Goal: Transaction & Acquisition: Purchase product/service

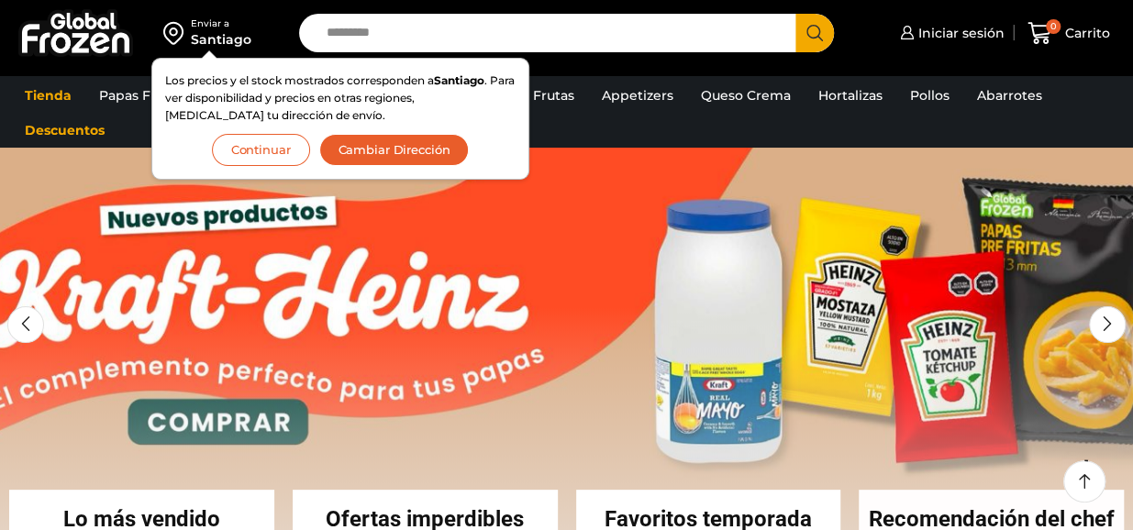
scroll to position [53, 0]
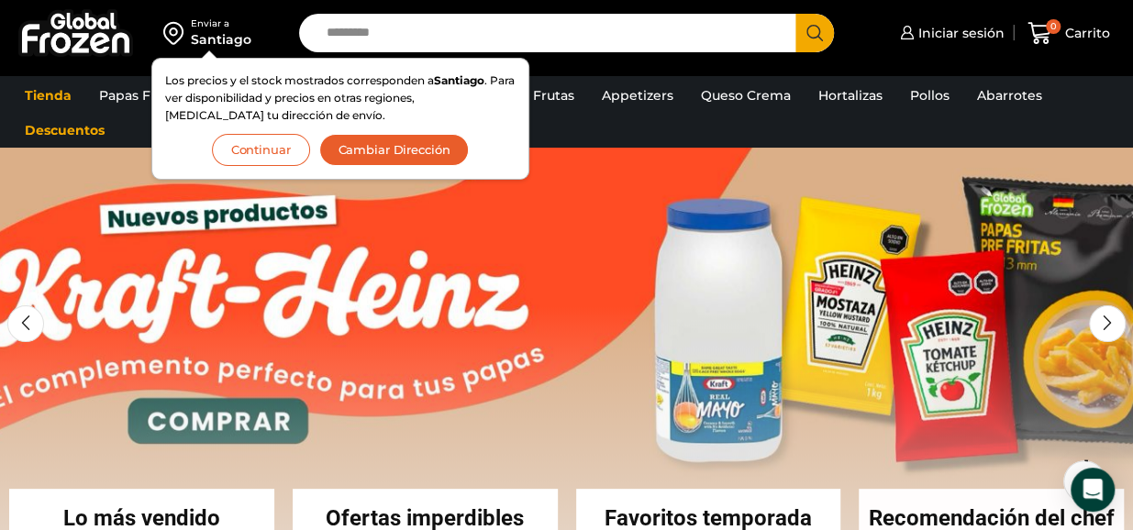
click at [271, 141] on button "Continuar" at bounding box center [261, 150] width 98 height 32
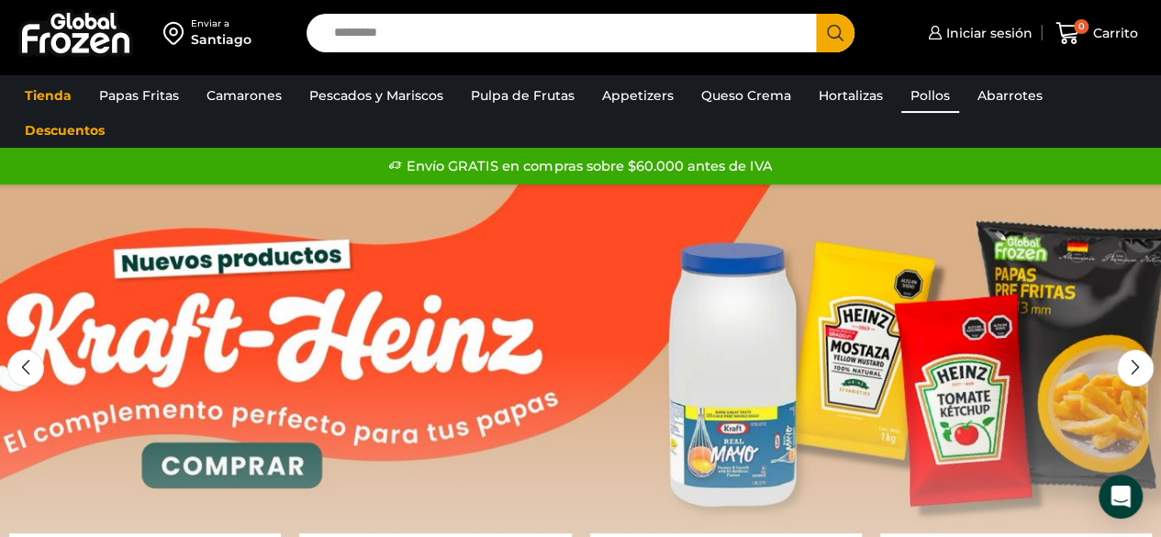
click at [930, 98] on link "Pollos" at bounding box center [930, 95] width 58 height 35
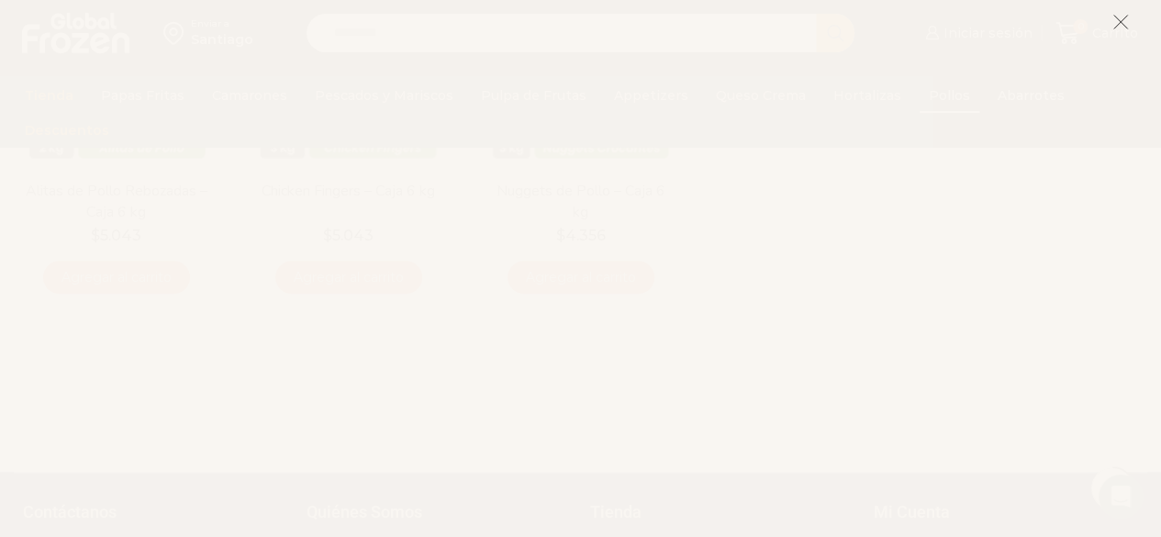
scroll to position [184, 0]
click at [1121, 19] on icon at bounding box center [1120, 22] width 17 height 17
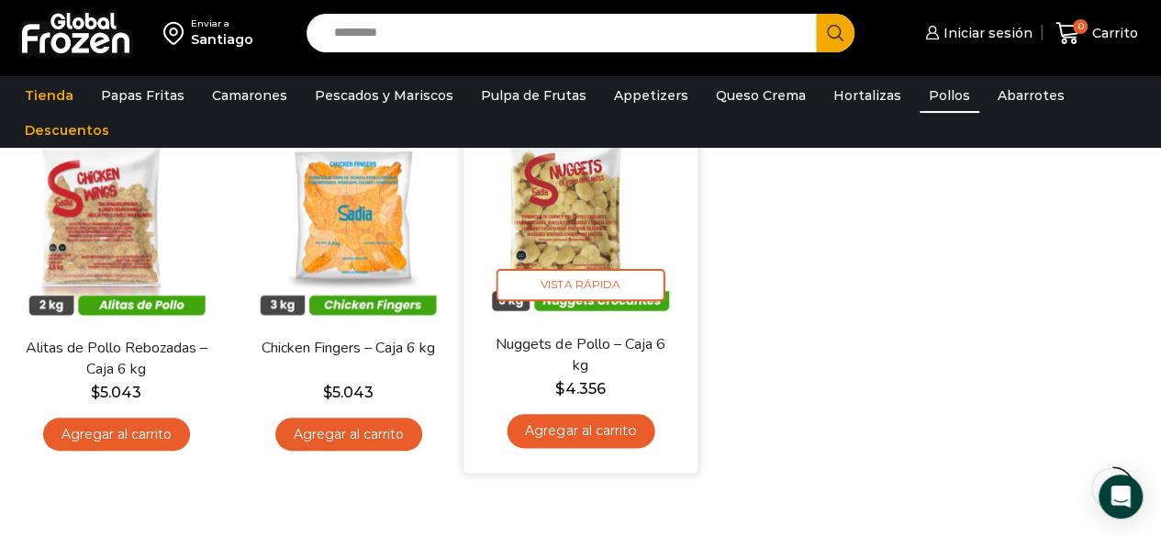
scroll to position [198, 0]
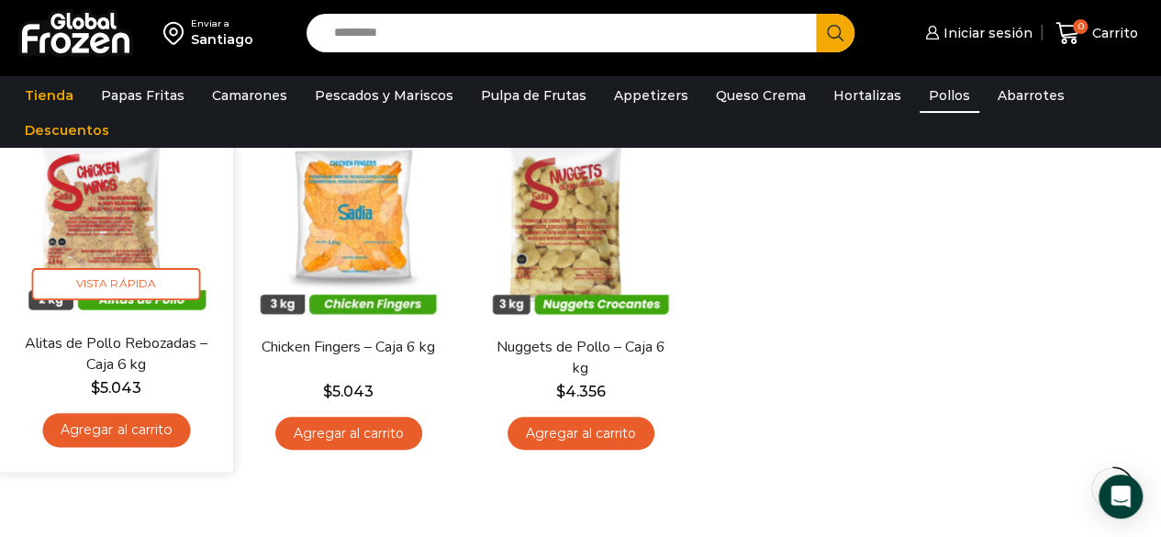
click at [128, 269] on img at bounding box center [116, 215] width 206 height 206
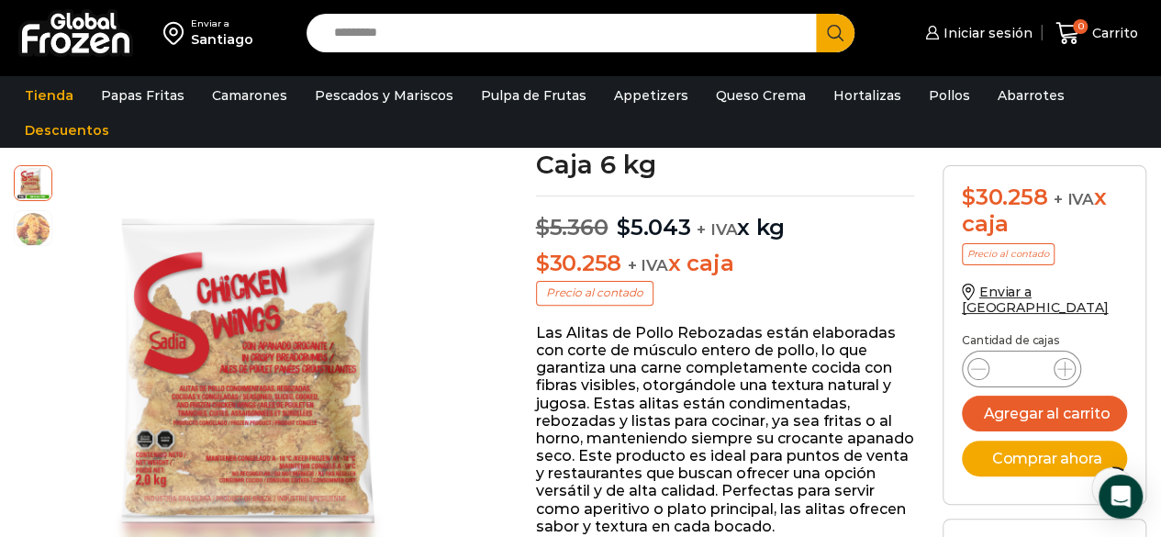
scroll to position [135, 0]
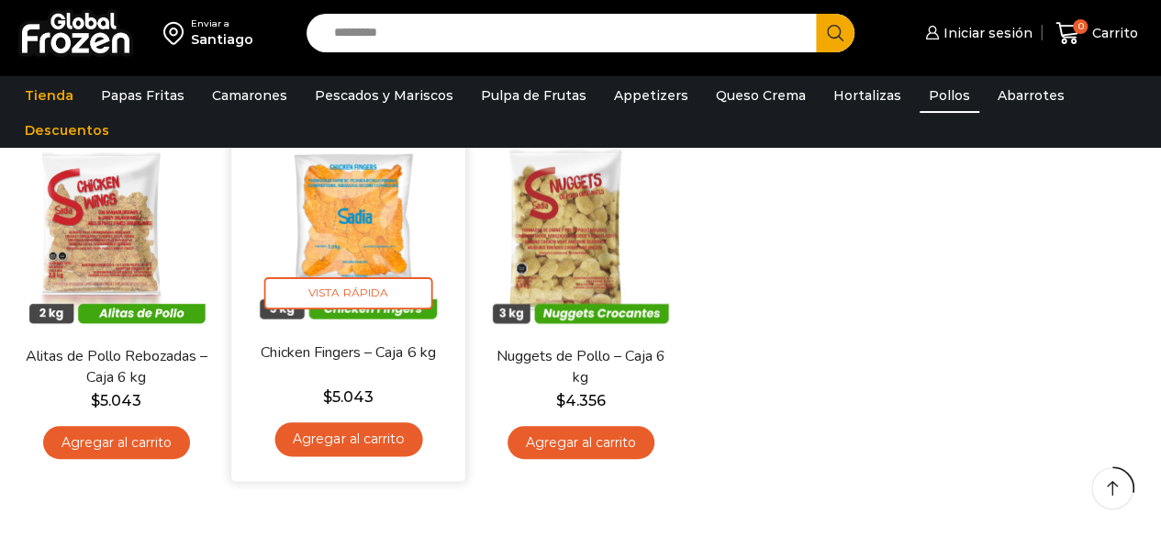
scroll to position [198, 0]
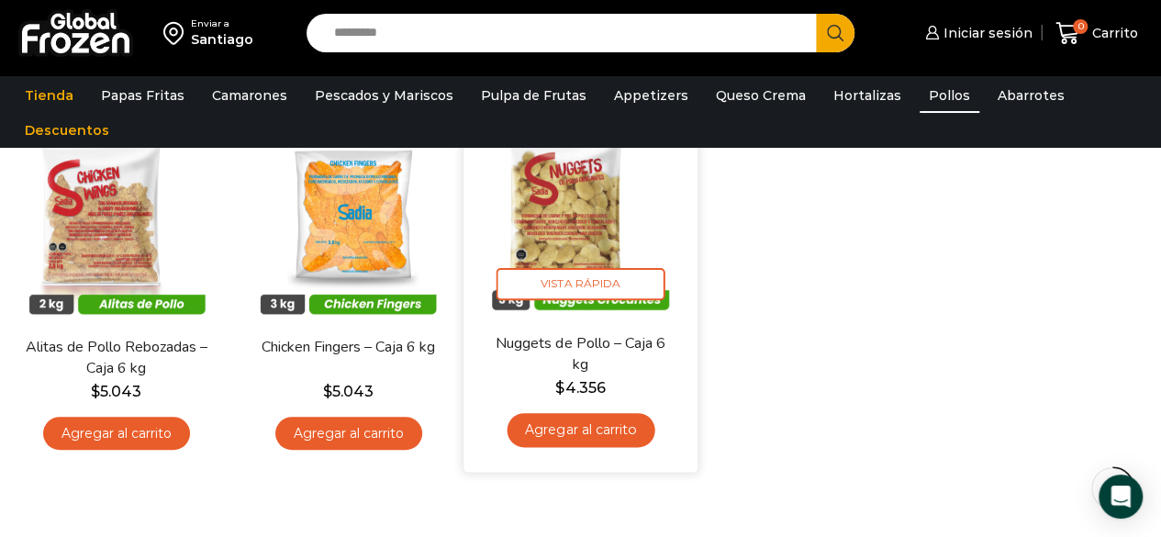
click at [567, 223] on img at bounding box center [580, 215] width 206 height 206
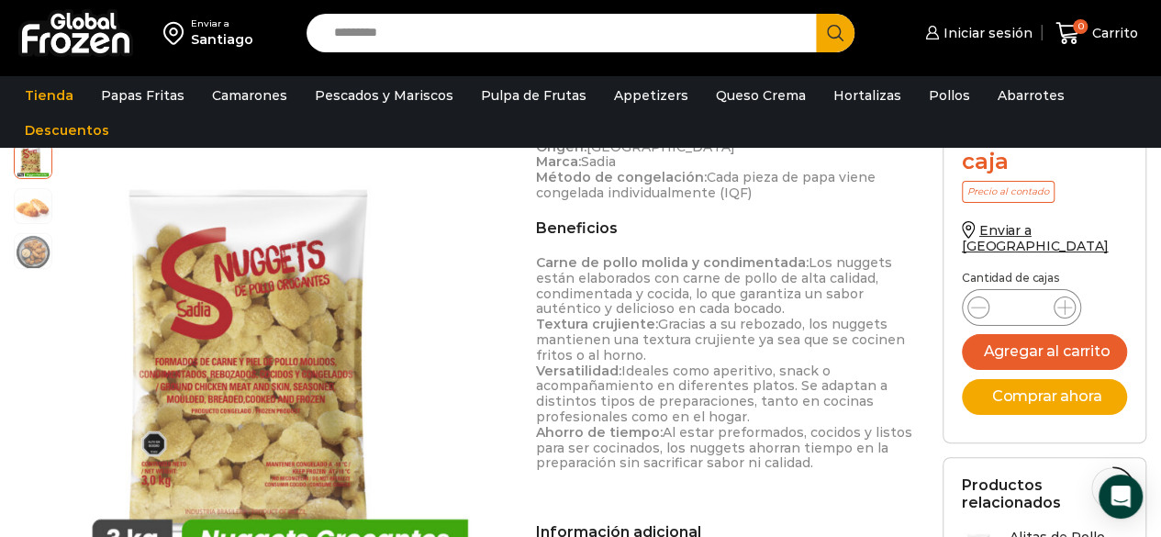
scroll to position [782, 0]
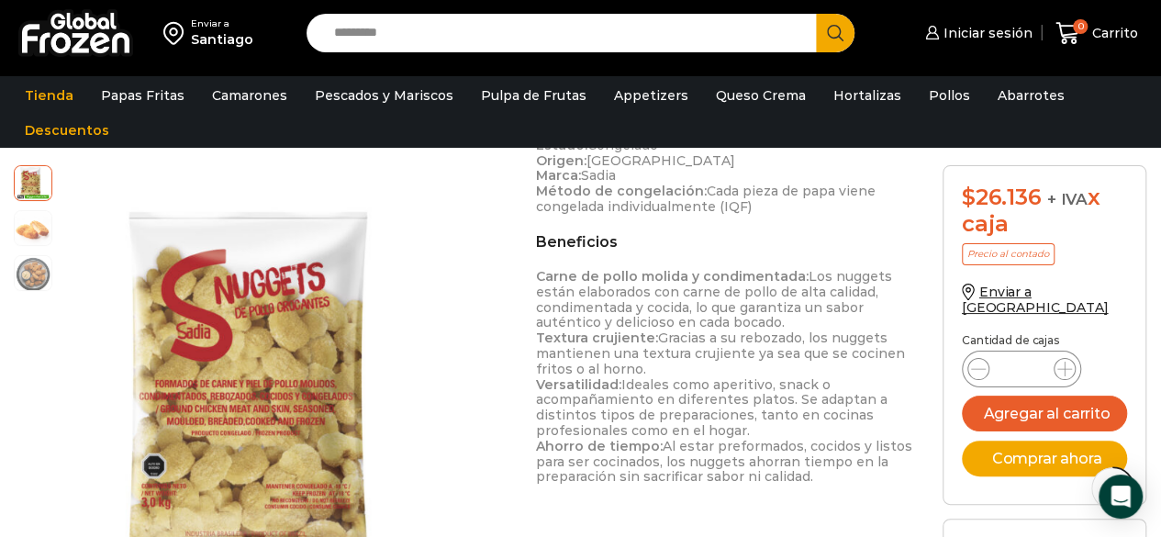
drag, startPoint x: 208, startPoint y: 455, endPoint x: 1148, endPoint y: 278, distance: 956.2
click at [1148, 278] on div "$ 26.136 + IVA x caja Precio al contado Enviar a [GEOGRAPHIC_DATA] Cantidad [PE…" at bounding box center [1044, 436] width 231 height 543
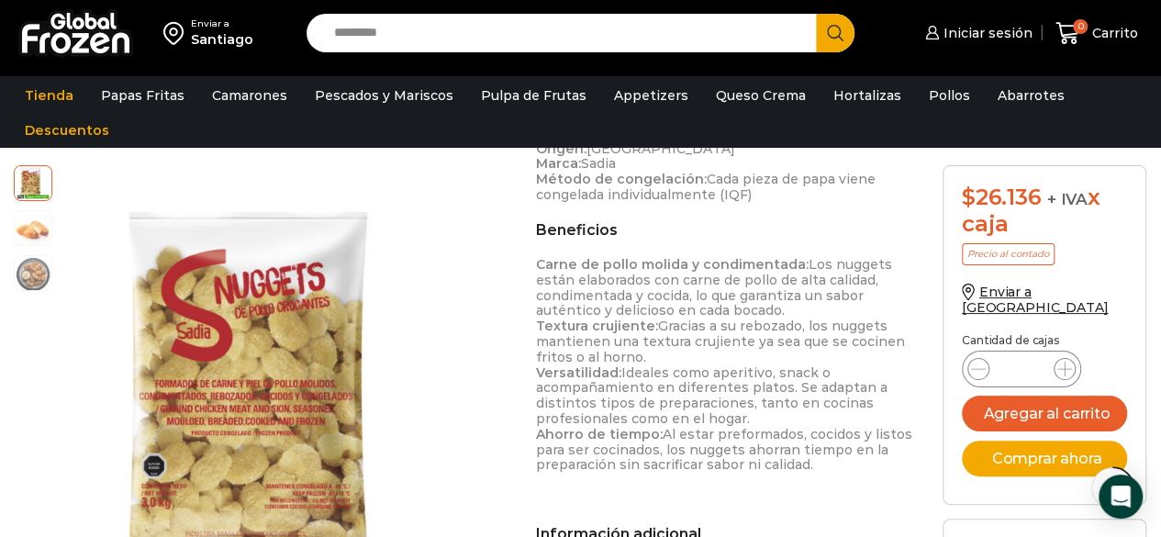
scroll to position [795, 0]
